Goal: Find specific page/section: Find specific page/section

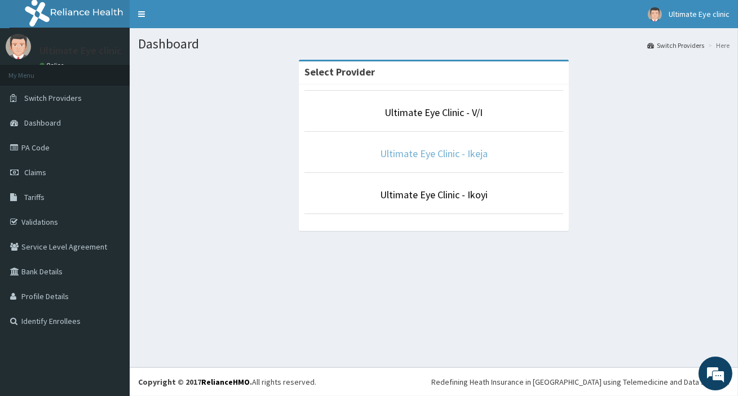
click at [423, 150] on link "Ultimate Eye Clinic - Ikeja" at bounding box center [434, 153] width 108 height 13
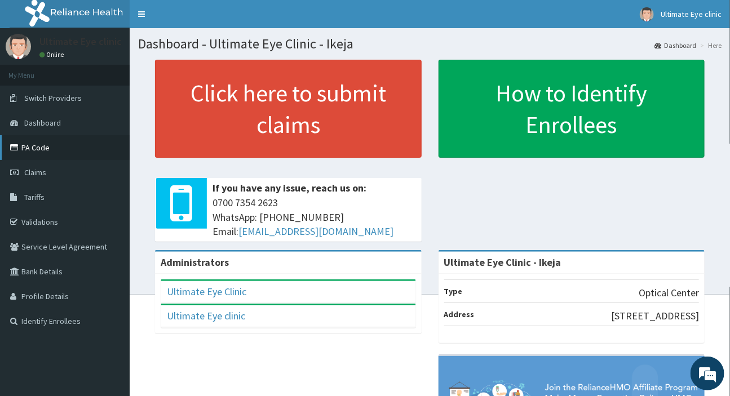
click at [54, 148] on link "PA Code" at bounding box center [65, 147] width 130 height 25
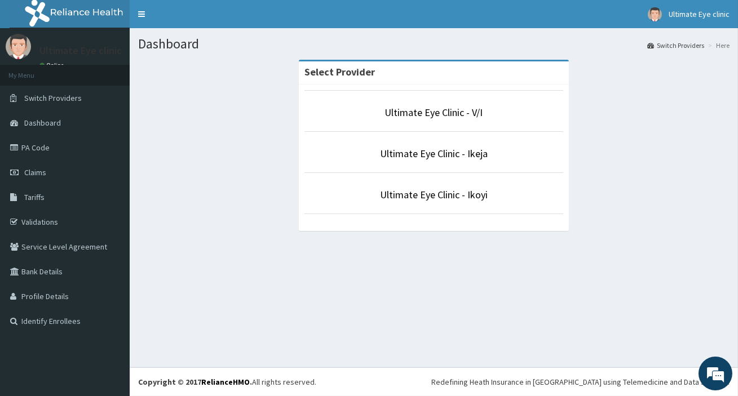
click at [506, 156] on p "Ultimate Eye Clinic - Ikeja" at bounding box center [433, 154] width 259 height 15
click at [413, 145] on li "Ultimate Eye Clinic - Ikeja" at bounding box center [433, 152] width 259 height 42
click at [412, 152] on link "Ultimate Eye Clinic - Ikeja" at bounding box center [434, 153] width 108 height 13
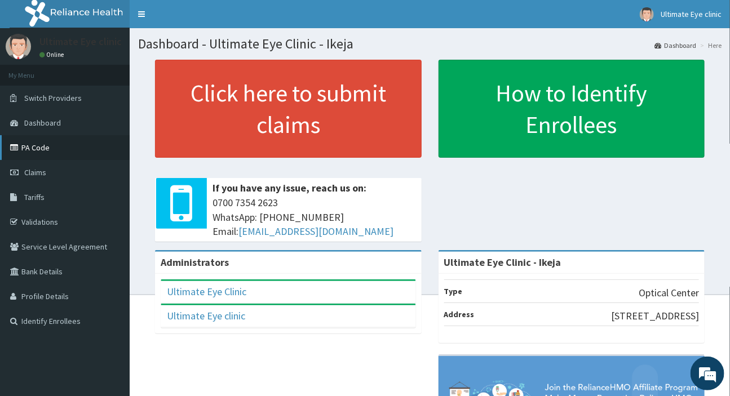
click at [56, 145] on link "PA Code" at bounding box center [65, 147] width 130 height 25
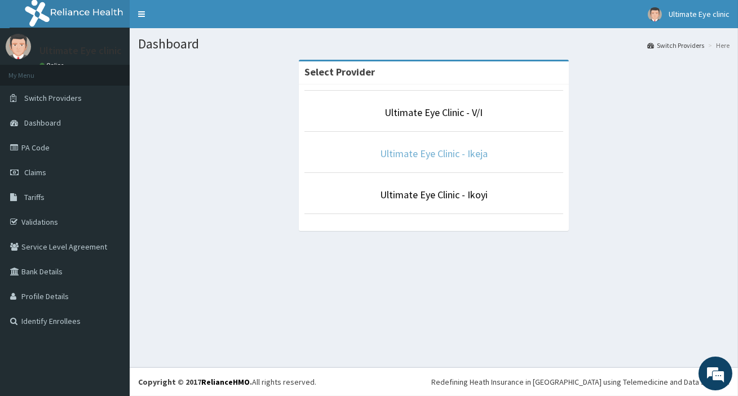
click at [390, 148] on link "Ultimate Eye Clinic - Ikeja" at bounding box center [434, 153] width 108 height 13
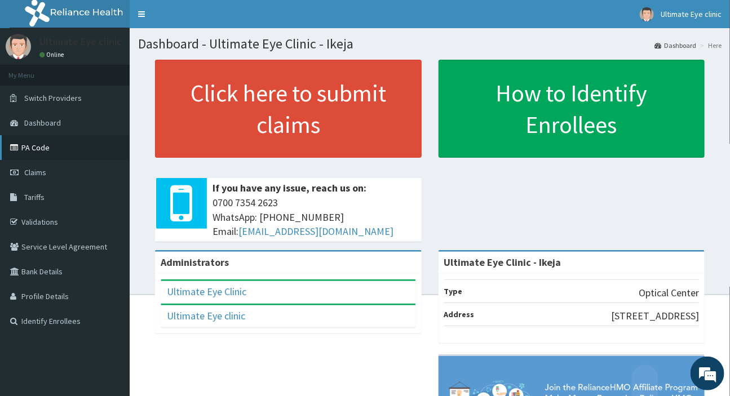
click at [36, 149] on link "PA Code" at bounding box center [65, 147] width 130 height 25
